Goal: Book appointment/travel/reservation

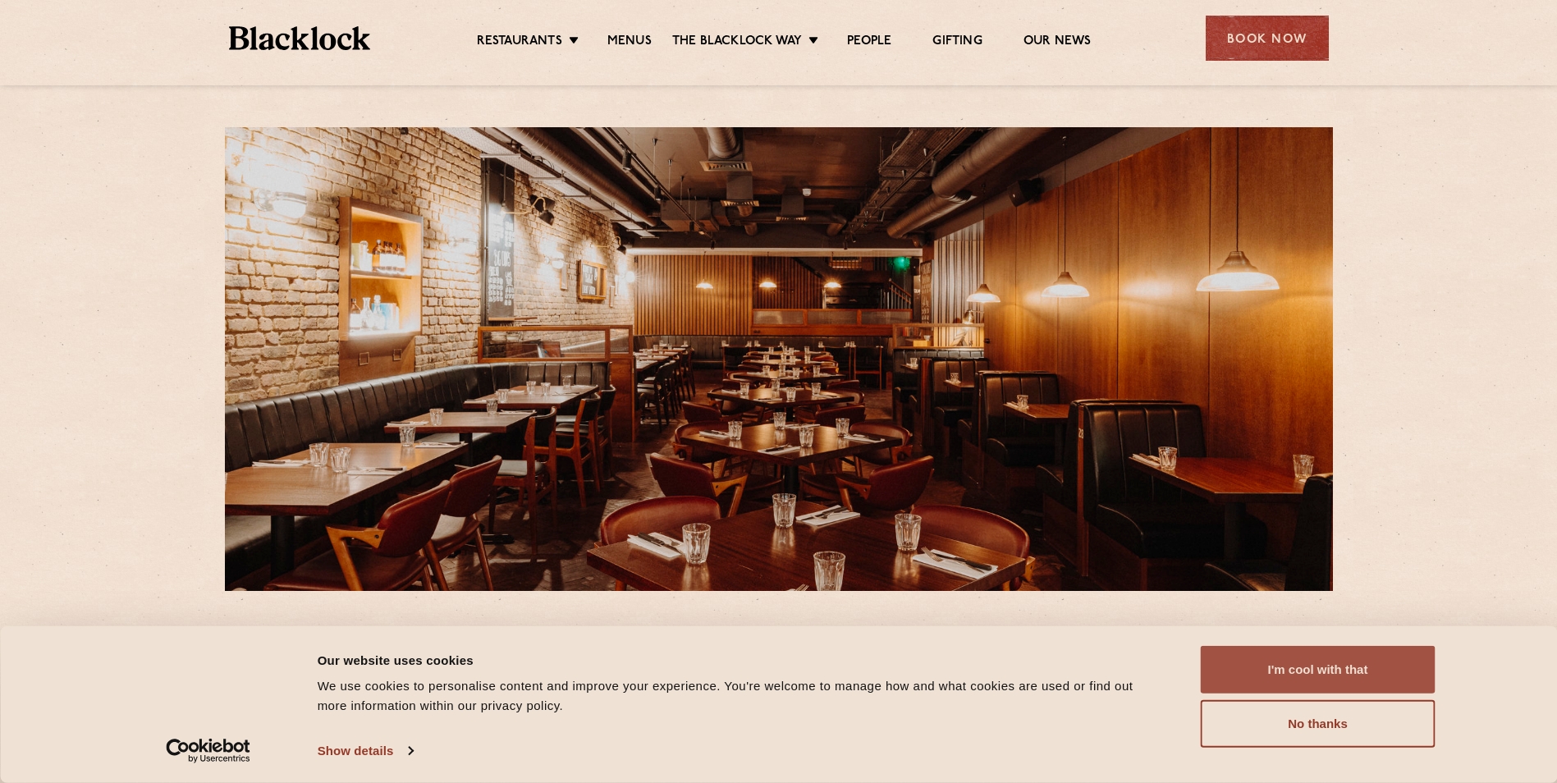
click at [1298, 666] on button "I'm cool with that" at bounding box center [1318, 670] width 235 height 48
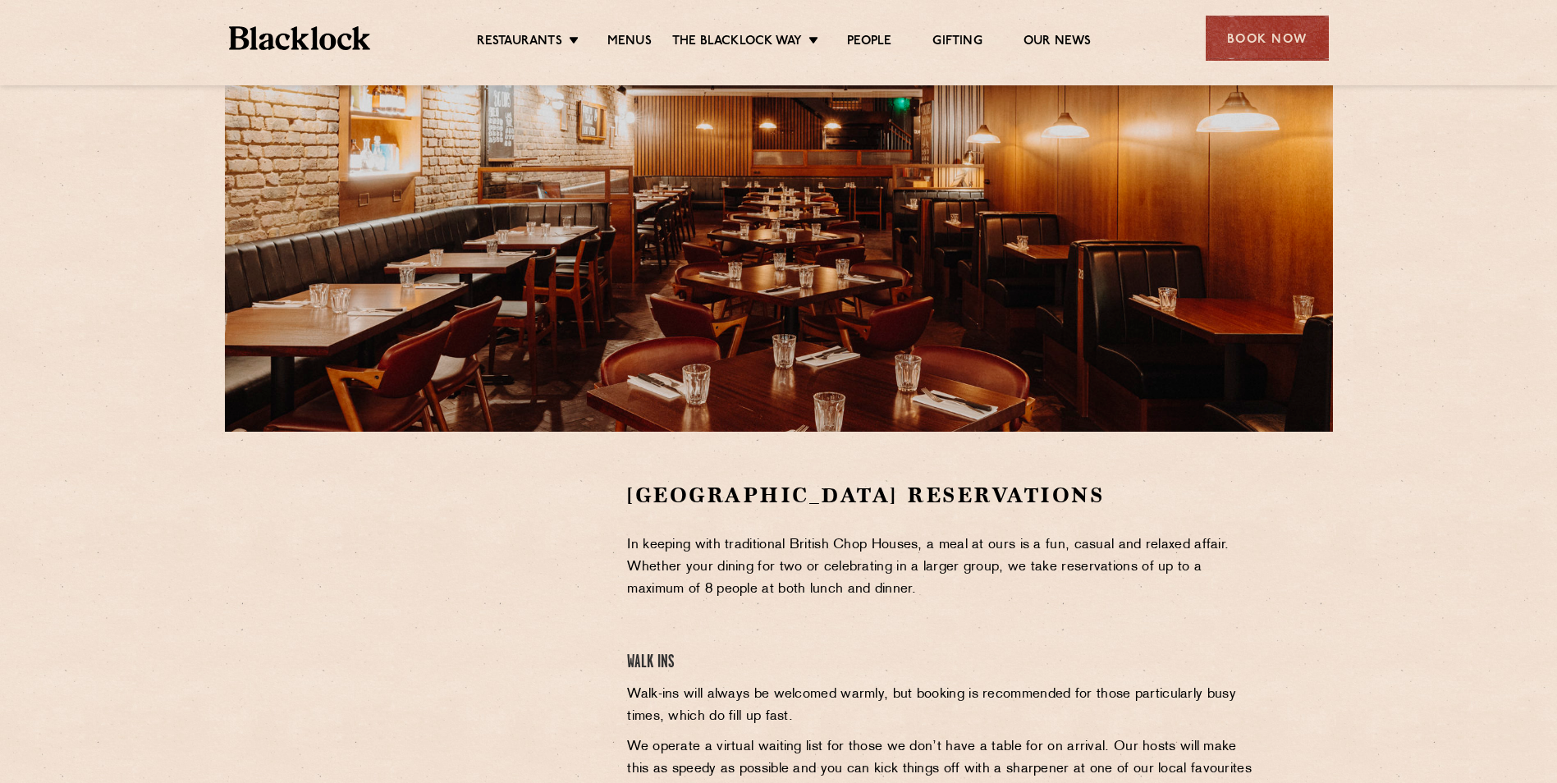
scroll to position [246, 0]
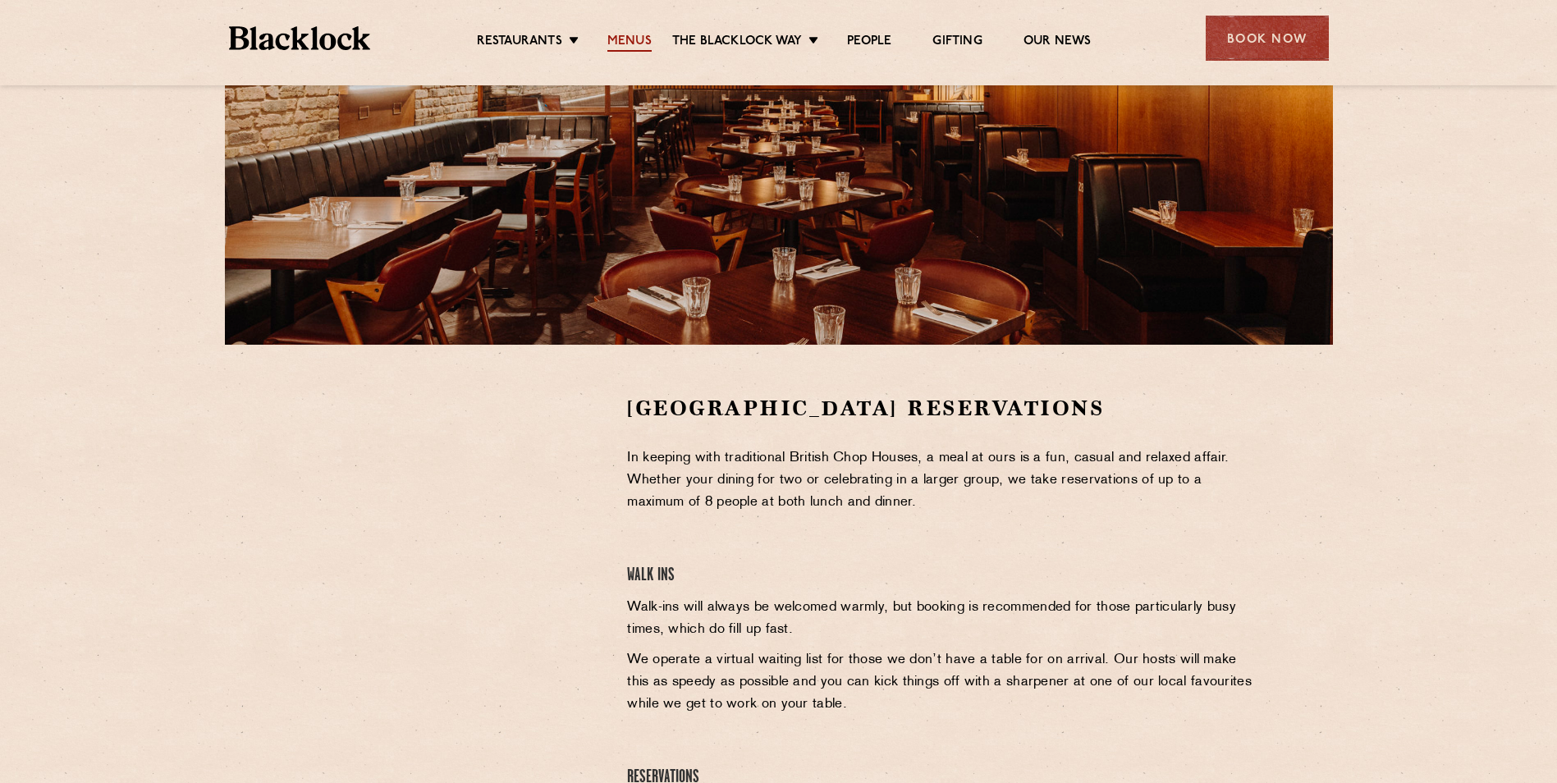
click at [631, 38] on link "Menus" at bounding box center [629, 43] width 44 height 18
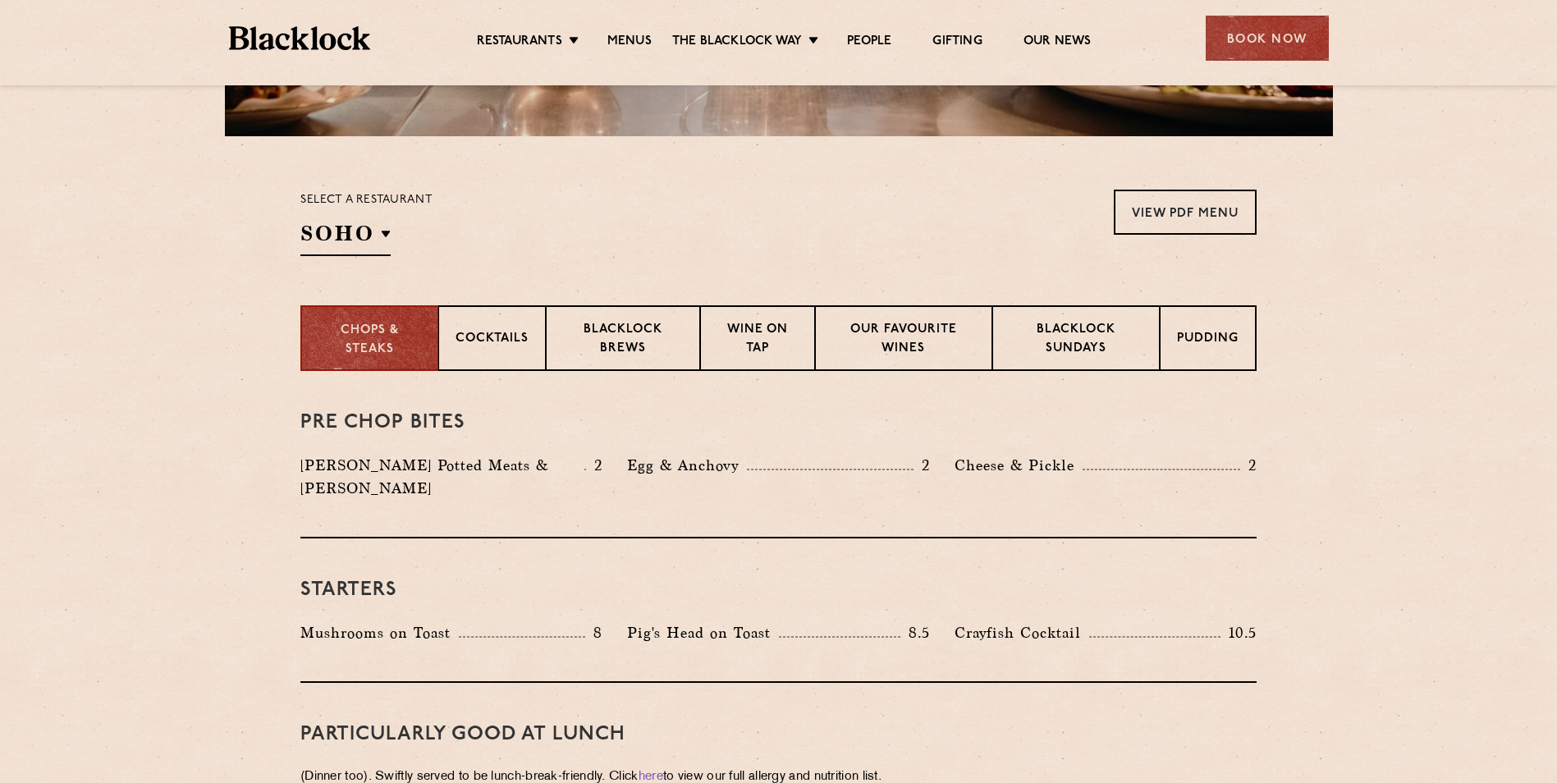
scroll to position [492, 0]
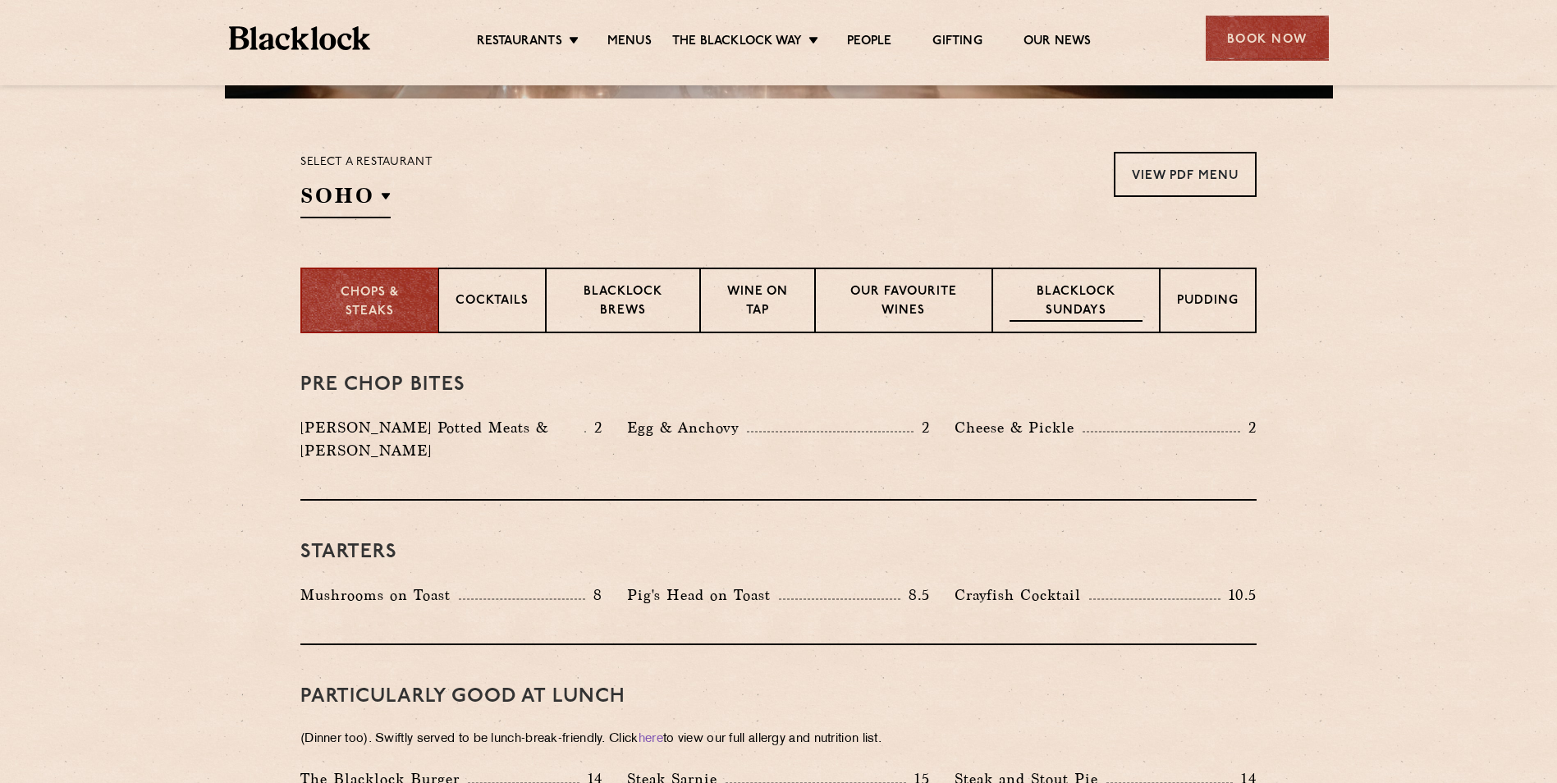
click at [1111, 309] on p "Blacklock Sundays" at bounding box center [1076, 302] width 133 height 39
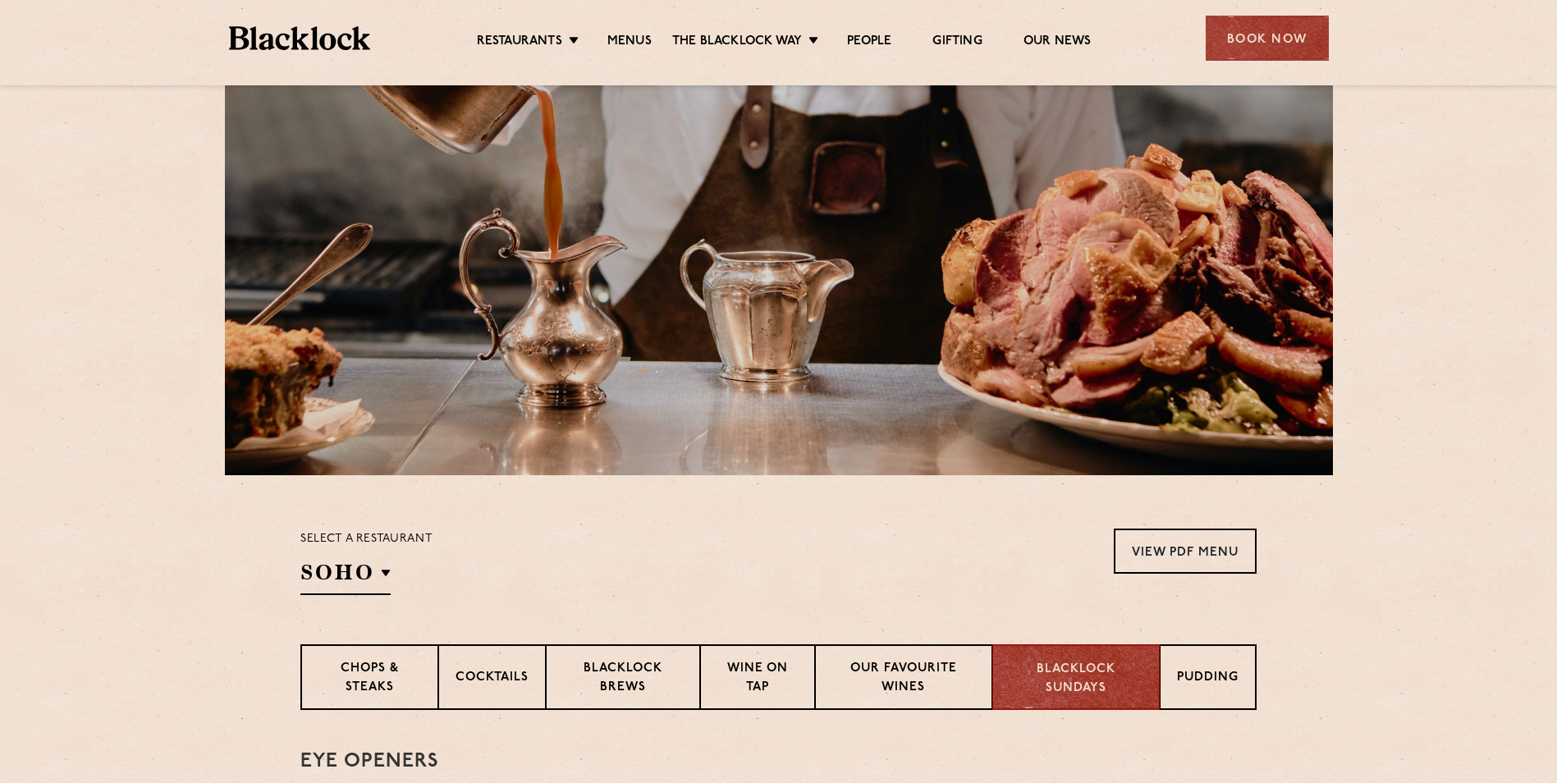
scroll to position [0, 0]
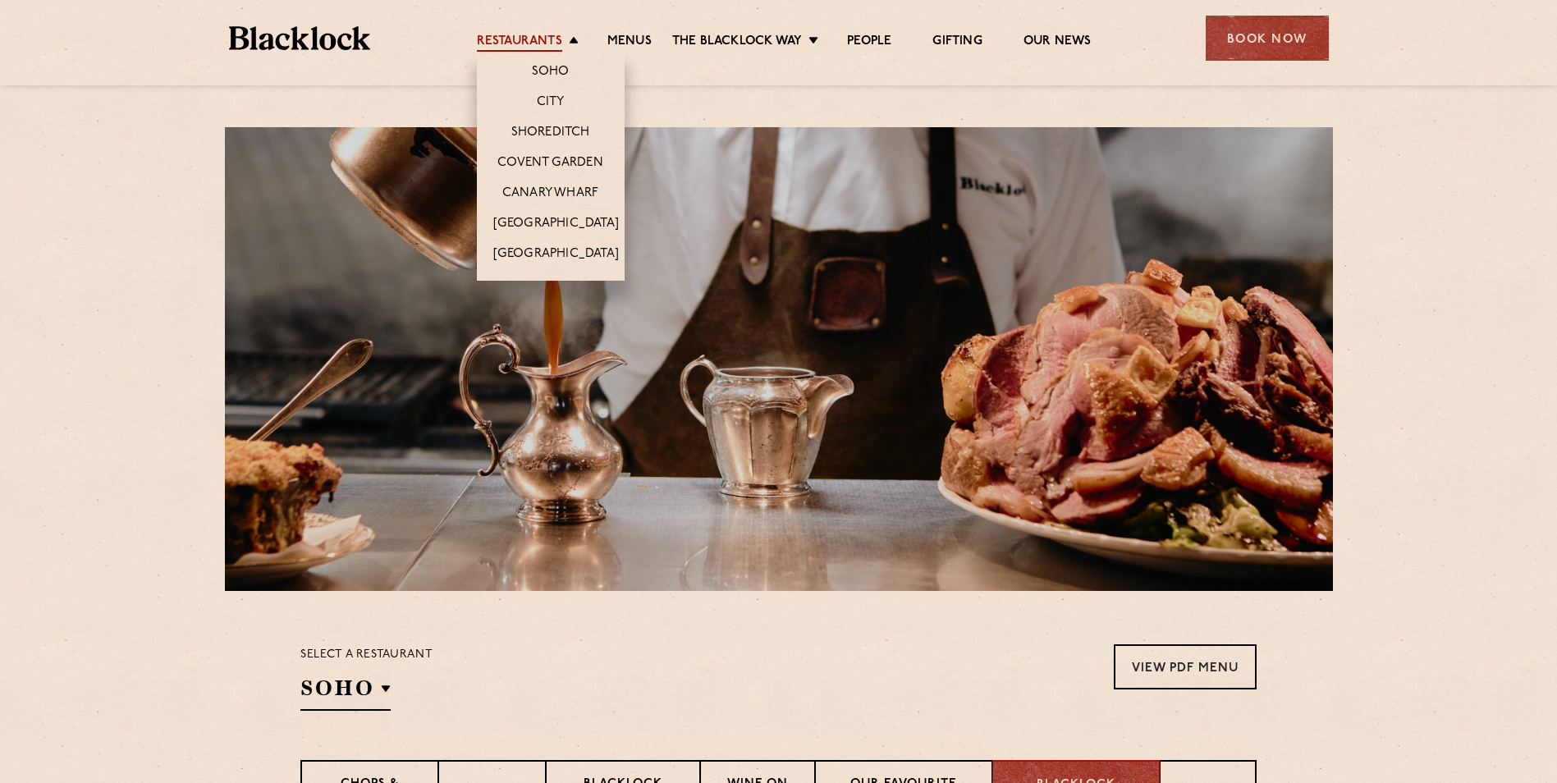
click at [523, 42] on link "Restaurants" at bounding box center [519, 43] width 85 height 18
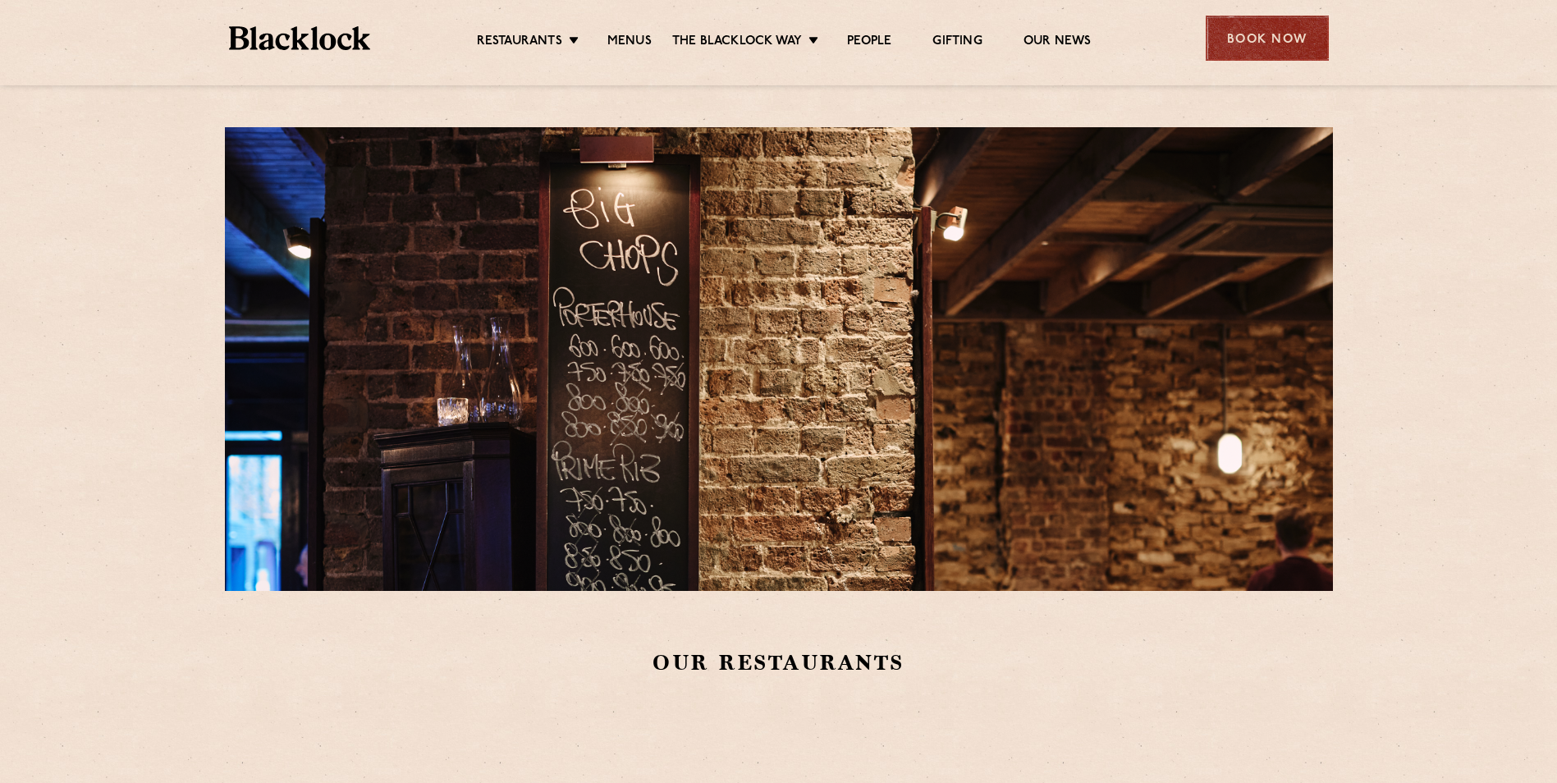
click at [1240, 46] on div "Book Now" at bounding box center [1267, 38] width 123 height 45
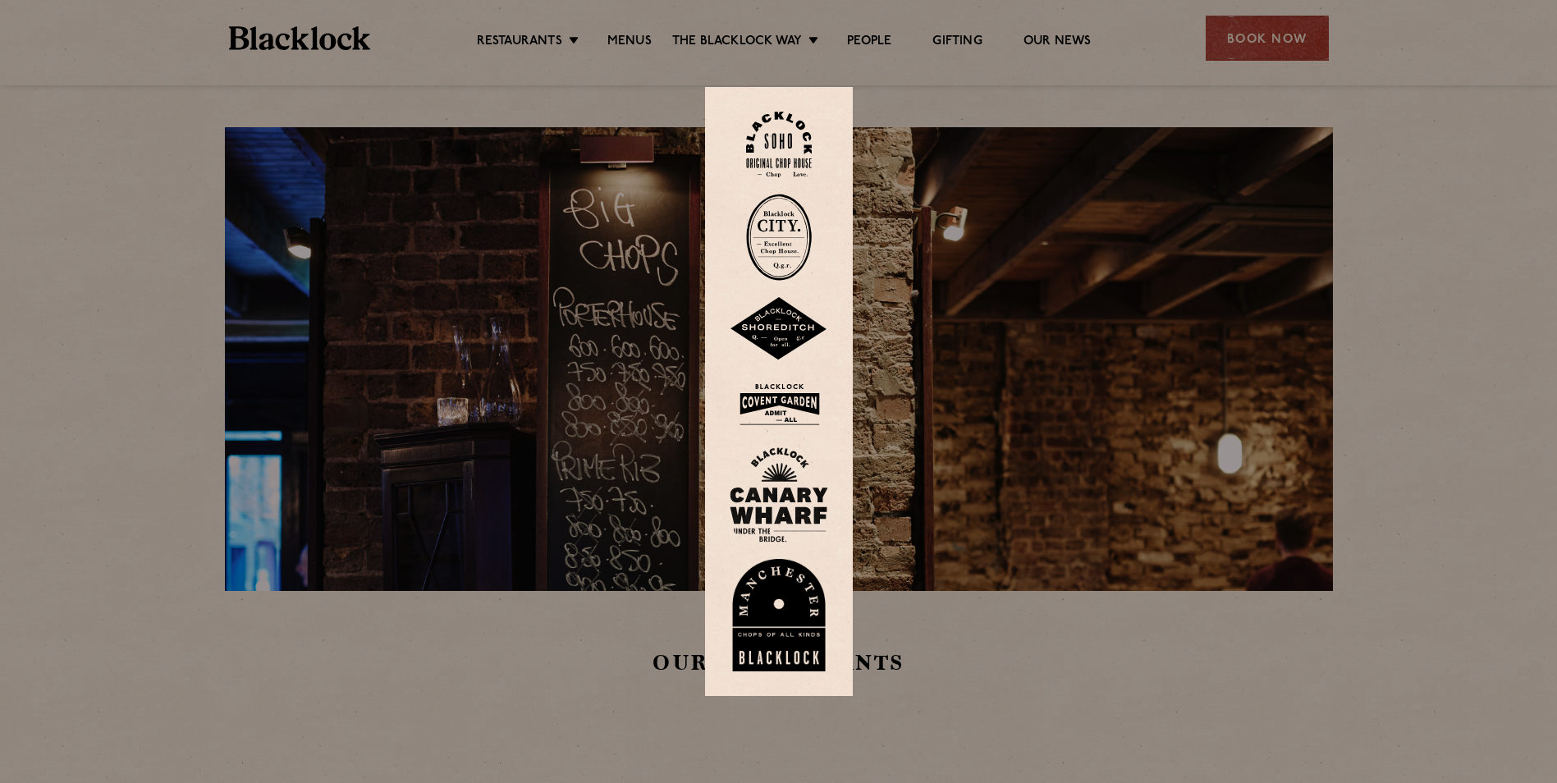
click at [1271, 39] on div at bounding box center [778, 391] width 1557 height 783
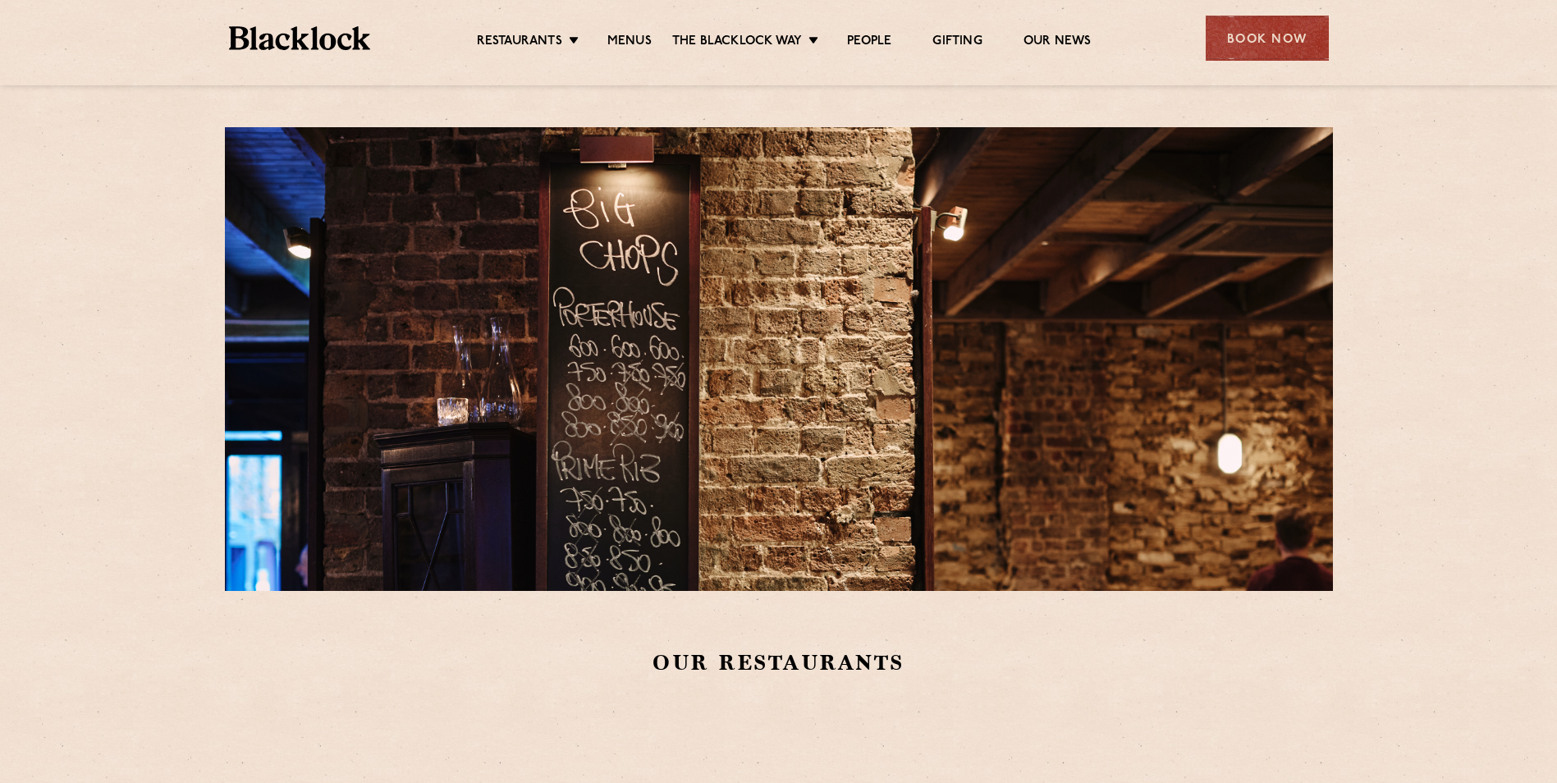
click at [1271, 39] on div "Book Now" at bounding box center [1267, 38] width 123 height 45
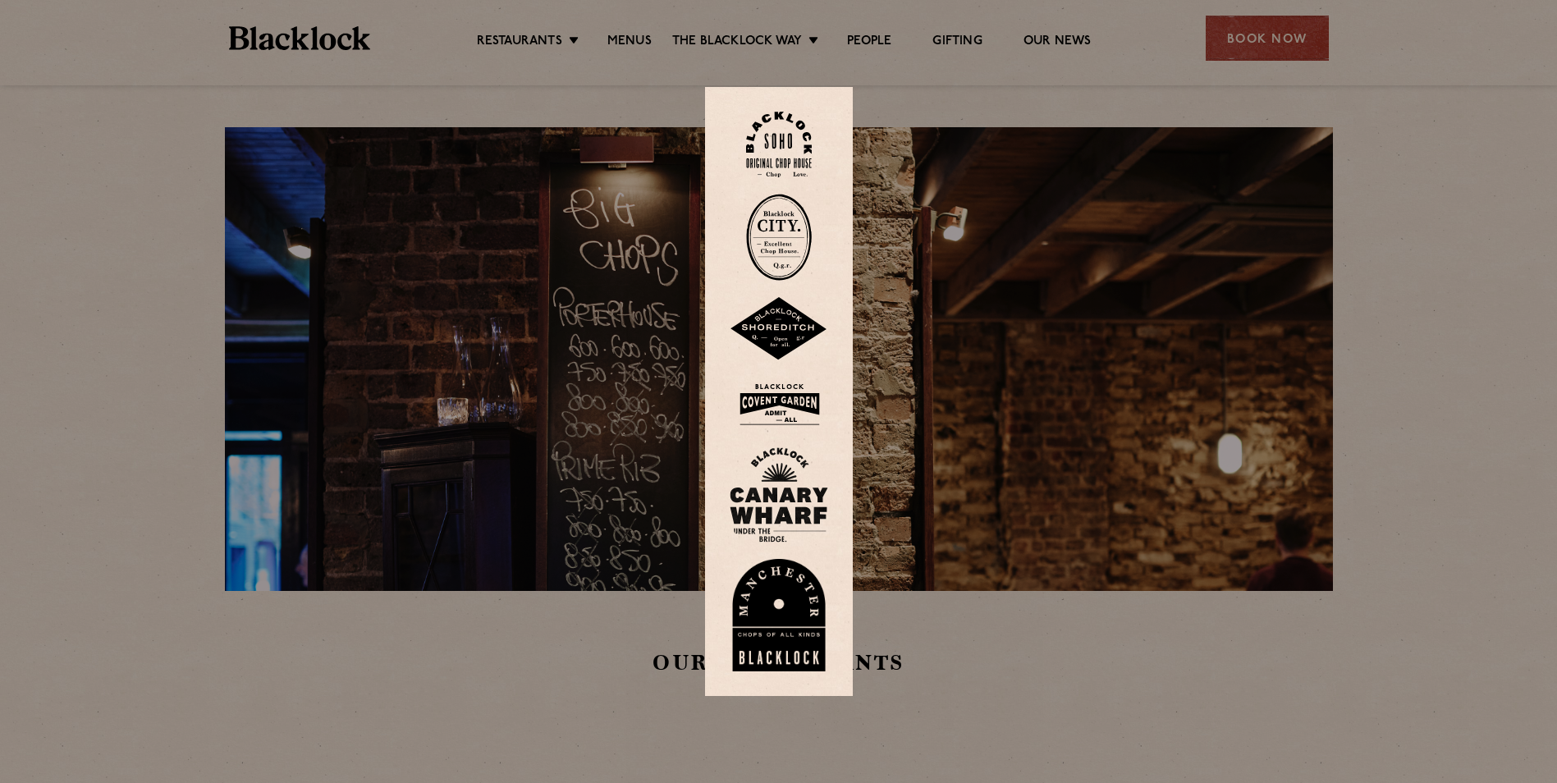
click at [794, 401] on img at bounding box center [779, 404] width 98 height 53
